Goal: Information Seeking & Learning: Learn about a topic

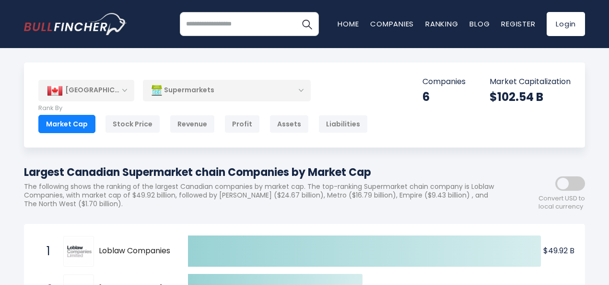
click at [209, 84] on div "Supermarkets" at bounding box center [227, 90] width 168 height 22
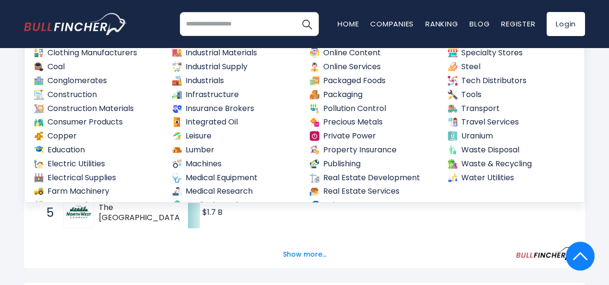
scroll to position [61, 0]
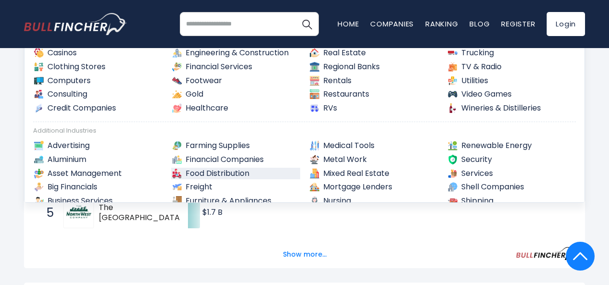
click at [220, 171] on link "Food Distribution" at bounding box center [236, 173] width 130 height 12
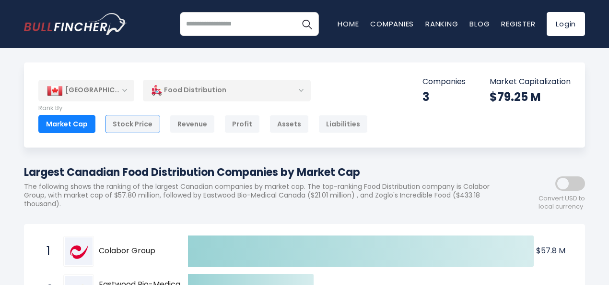
click at [138, 122] on div "Stock Price" at bounding box center [132, 124] width 55 height 18
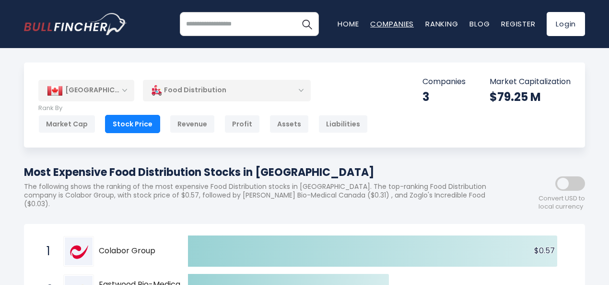
click at [388, 24] on link "Companies" at bounding box center [392, 24] width 44 height 10
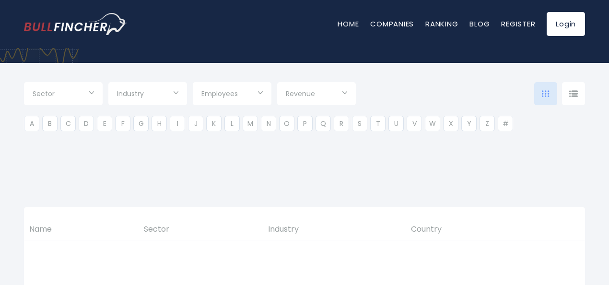
type input "***"
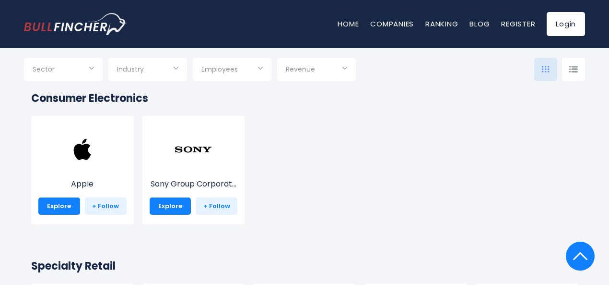
click at [155, 72] on input "Selection" at bounding box center [147, 69] width 61 height 17
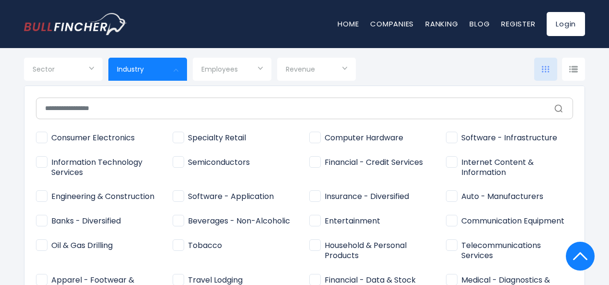
click at [72, 61] on div at bounding box center [304, 142] width 609 height 285
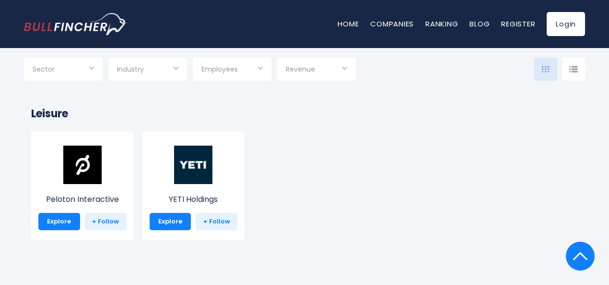
click at [75, 70] on input "Selection" at bounding box center [63, 69] width 61 height 17
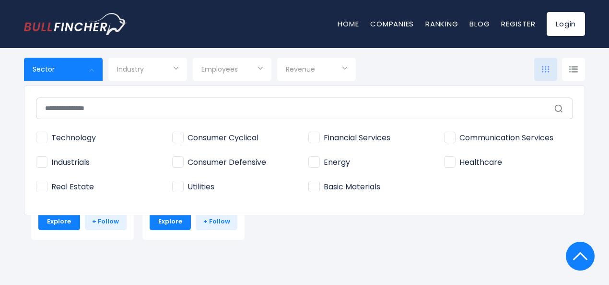
click at [75, 70] on div at bounding box center [304, 142] width 609 height 285
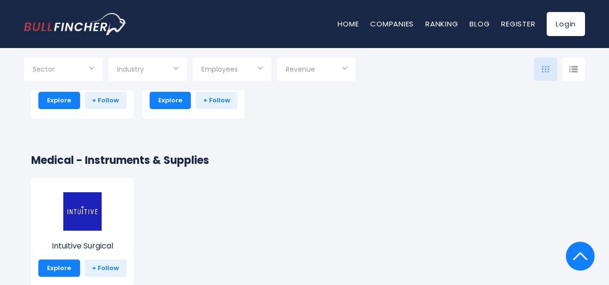
scroll to position [11339, 0]
